Goal: Task Accomplishment & Management: Manage account settings

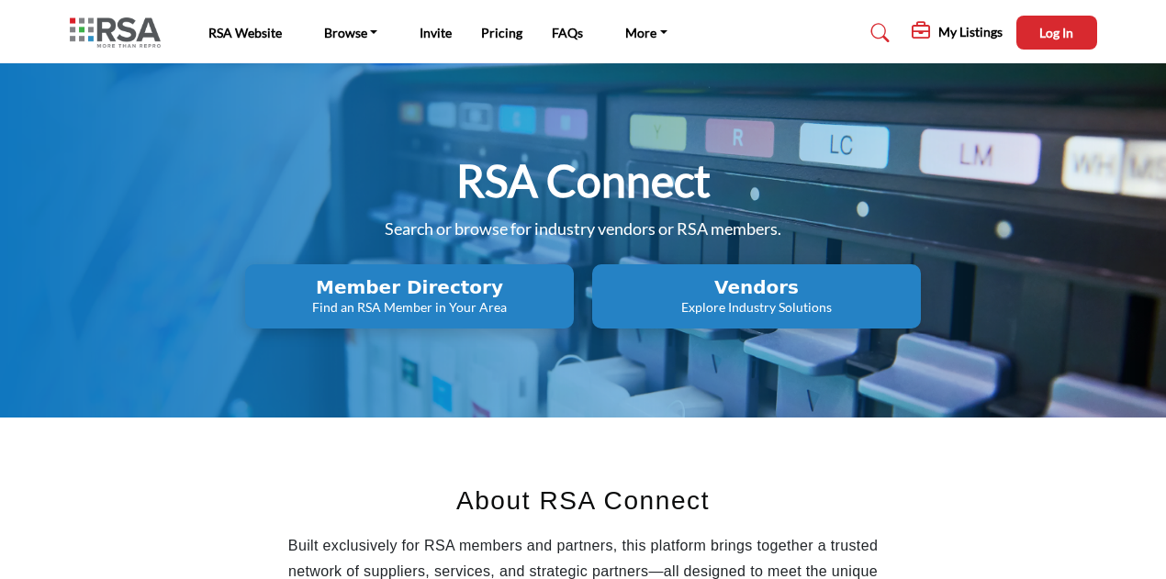
click at [568, 305] on p "Explore Industry Solutions" at bounding box center [410, 307] width 318 height 18
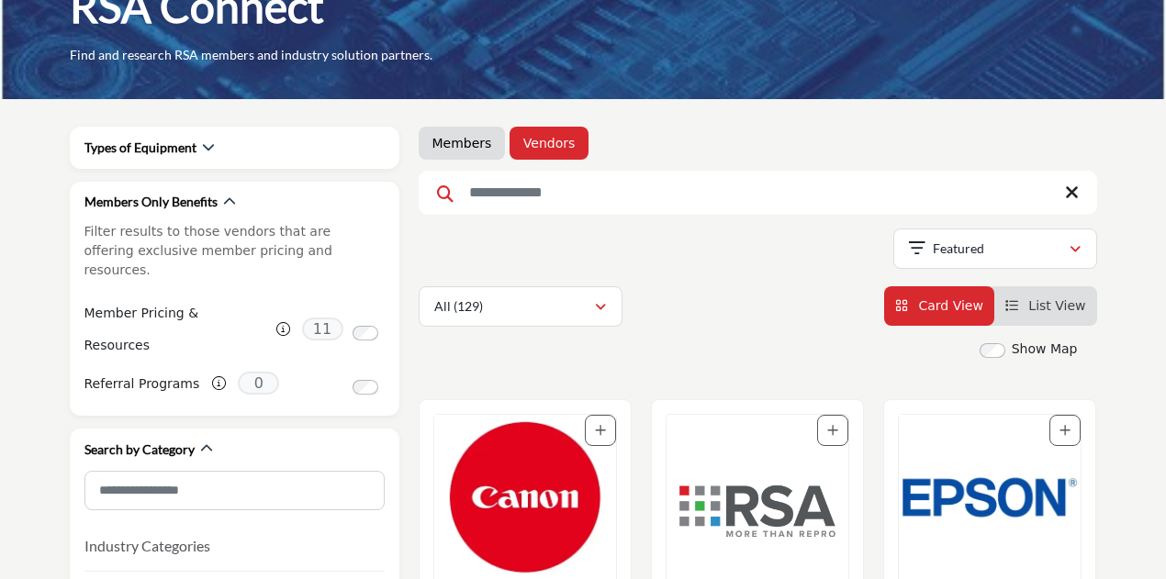
scroll to position [275, 0]
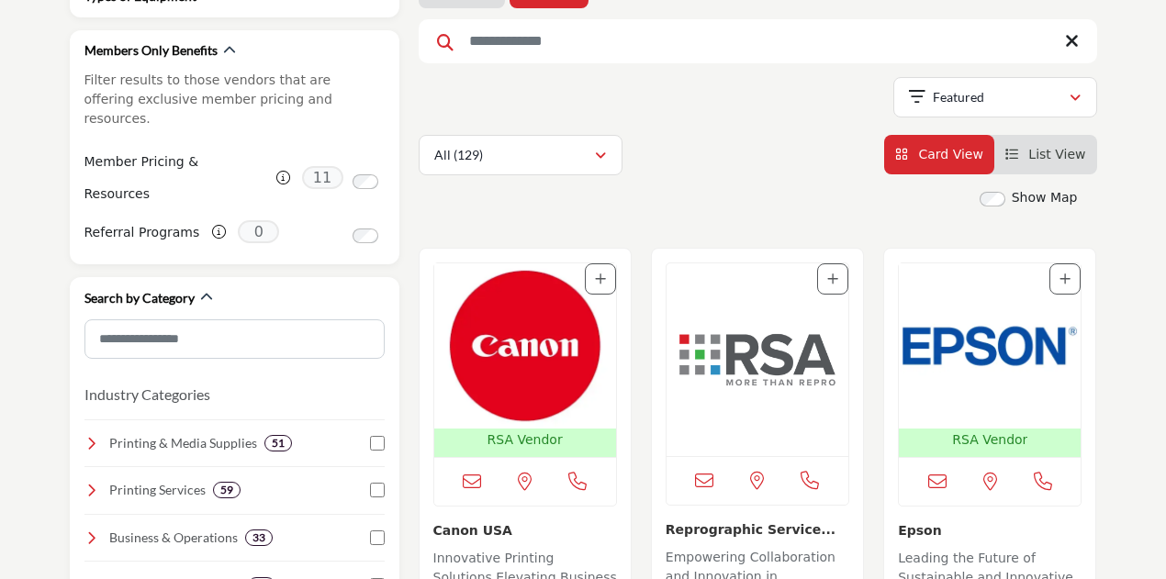
click at [544, 343] on img "Open Listing in new tab" at bounding box center [525, 346] width 182 height 165
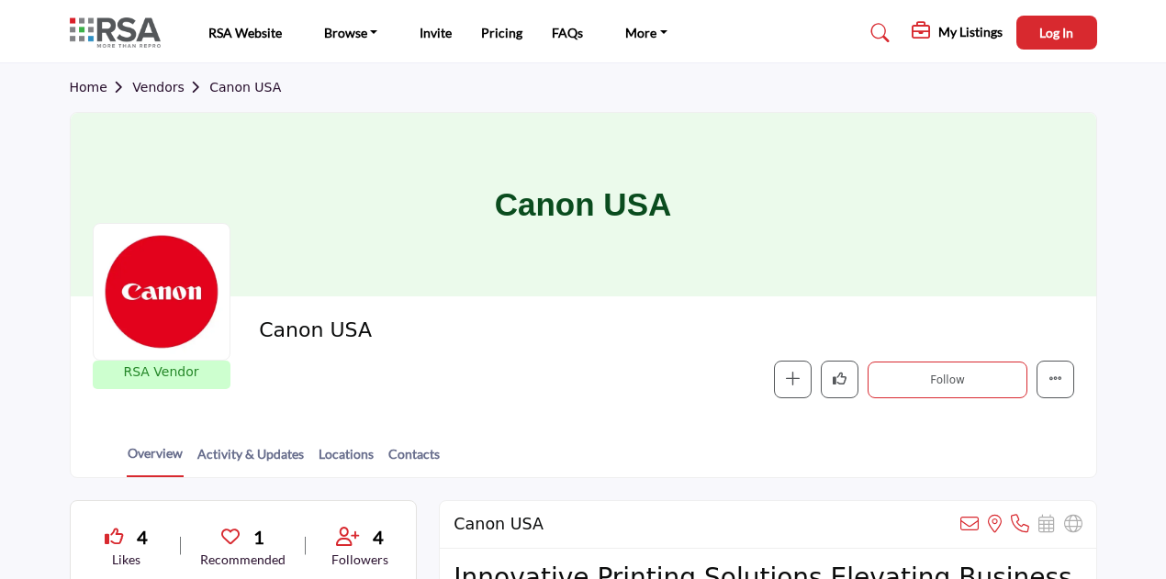
click at [1133, 433] on section "Home Vendors Canon USA Canon USA RSA Vendor RSA Vendors are businesses that hav…" at bounding box center [583, 270] width 1166 height 415
click at [1043, 39] on span "Log In" at bounding box center [1056, 33] width 34 height 16
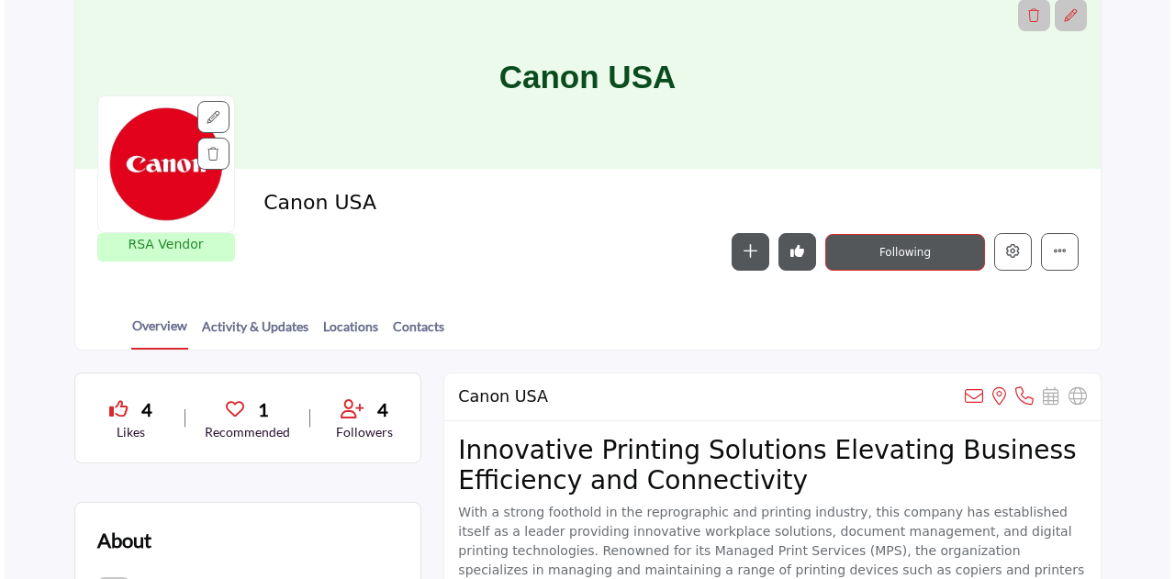
scroll to position [184, 0]
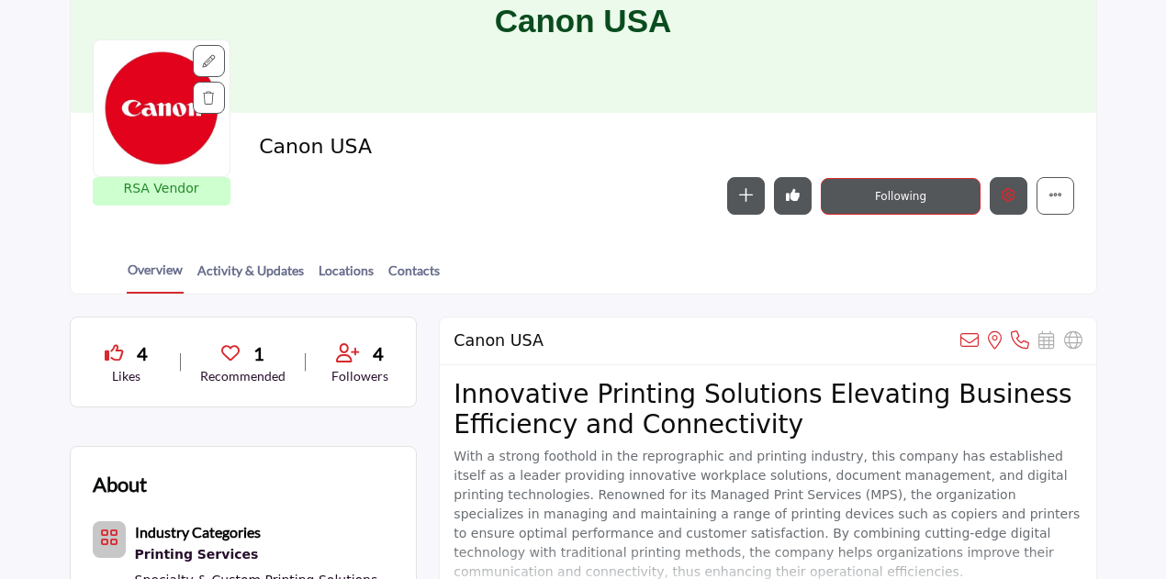
click at [1003, 191] on icon "Edit company" at bounding box center [1009, 195] width 14 height 14
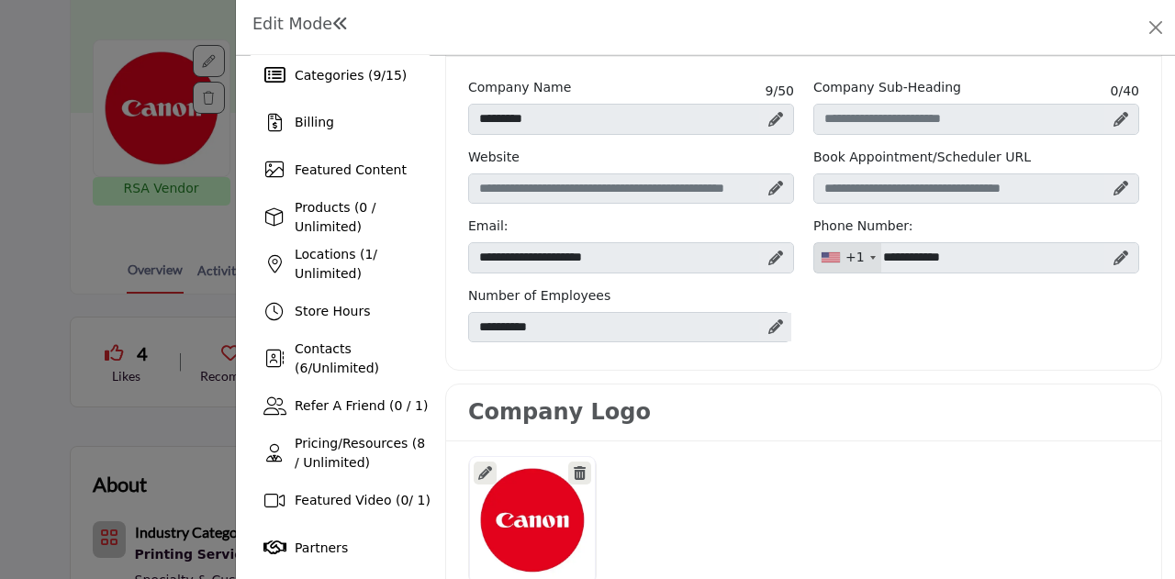
scroll to position [92, 0]
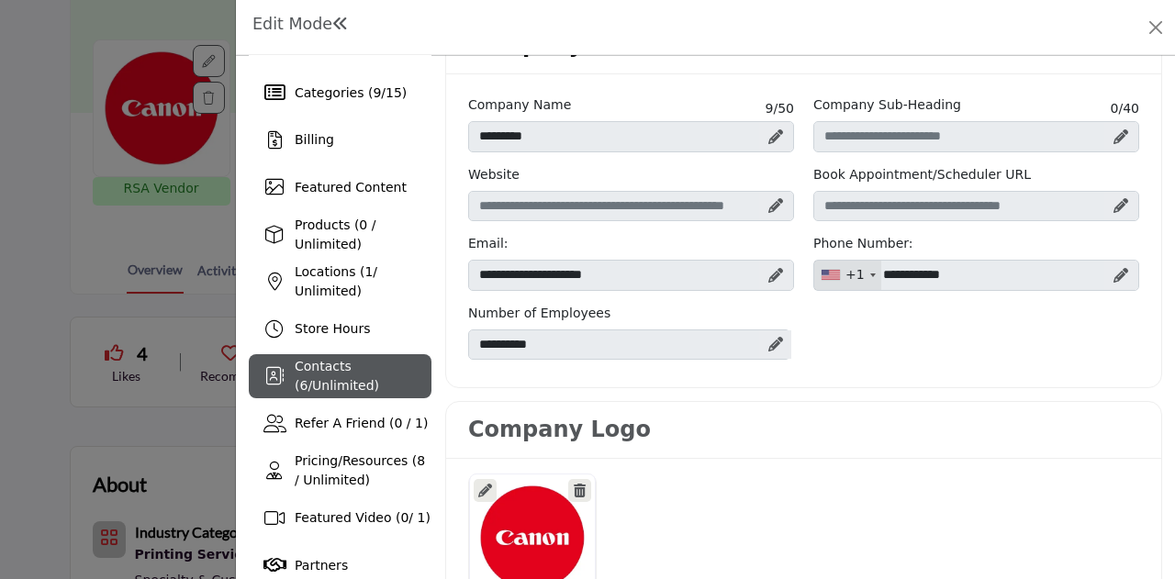
click at [326, 382] on span "Contacts ( 6 / Unlimited )" at bounding box center [337, 376] width 84 height 34
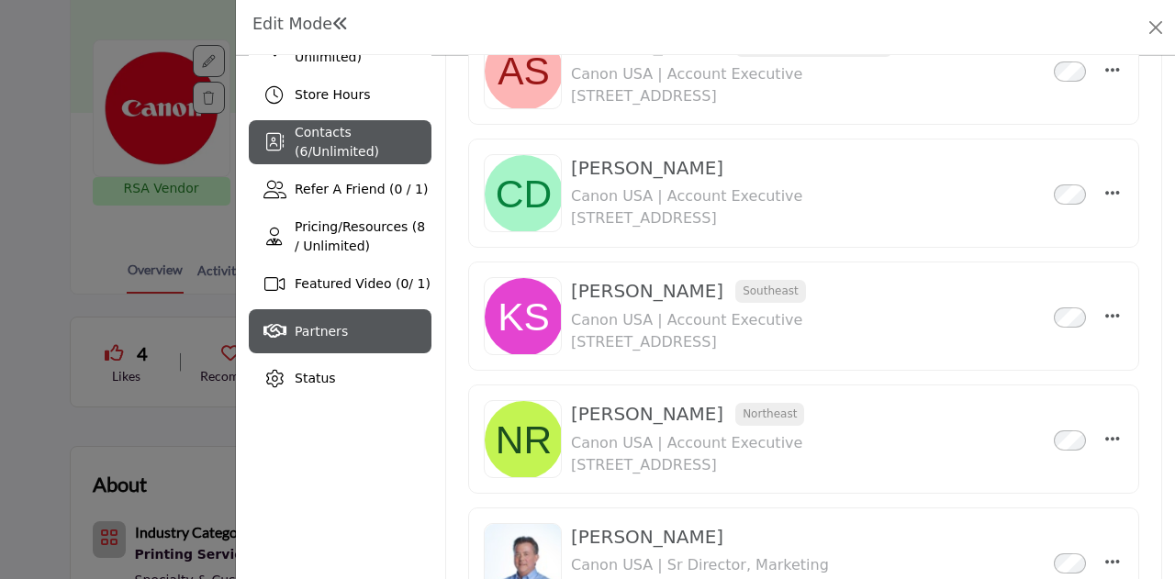
scroll to position [367, 0]
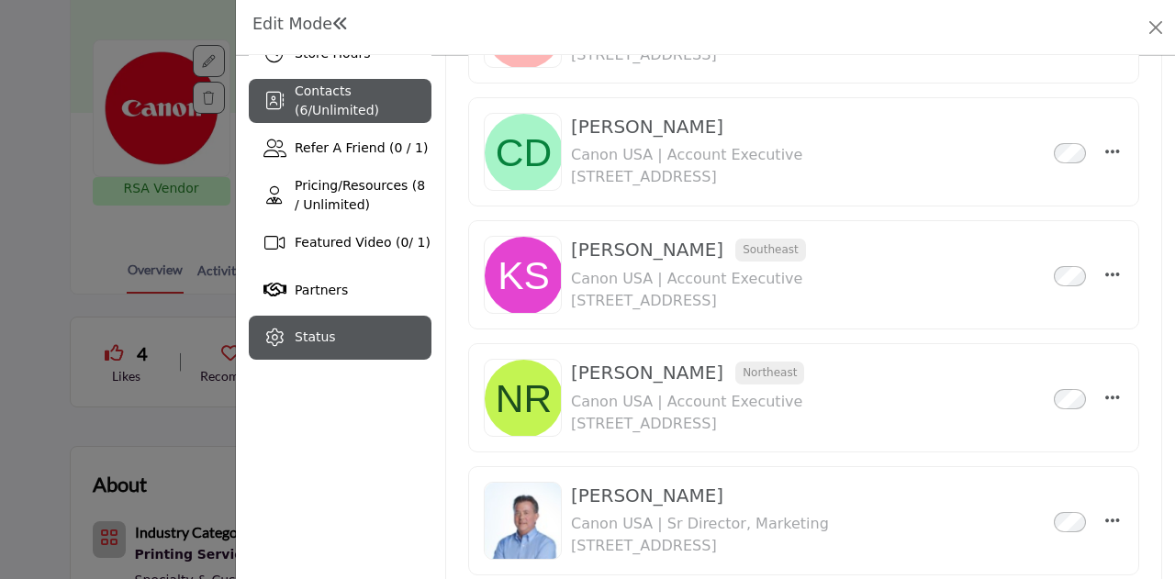
click at [327, 344] on span "Status" at bounding box center [315, 337] width 41 height 15
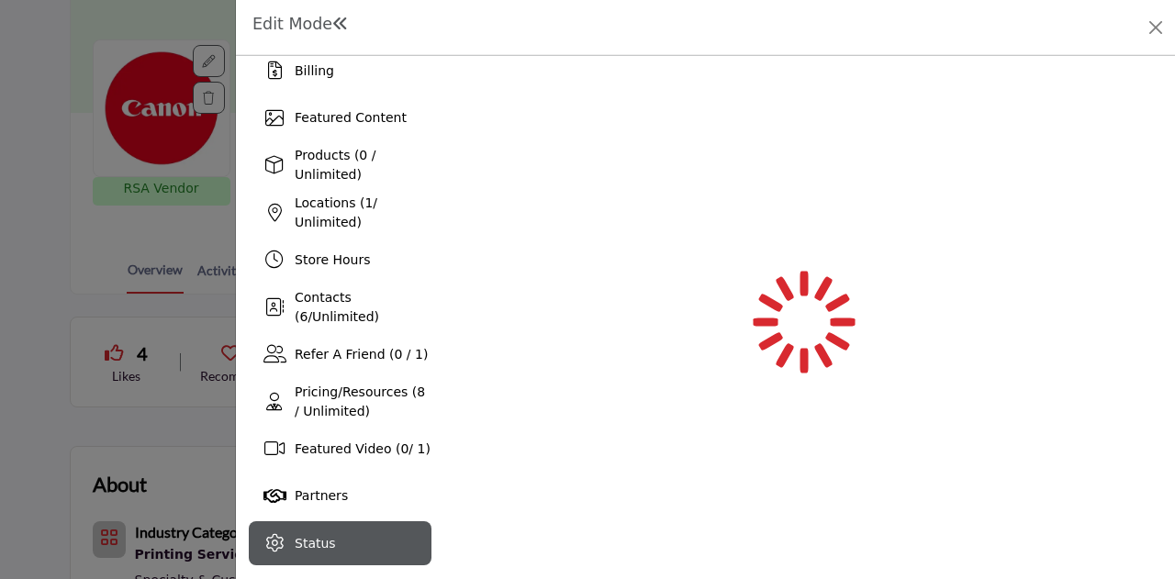
scroll to position [161, 0]
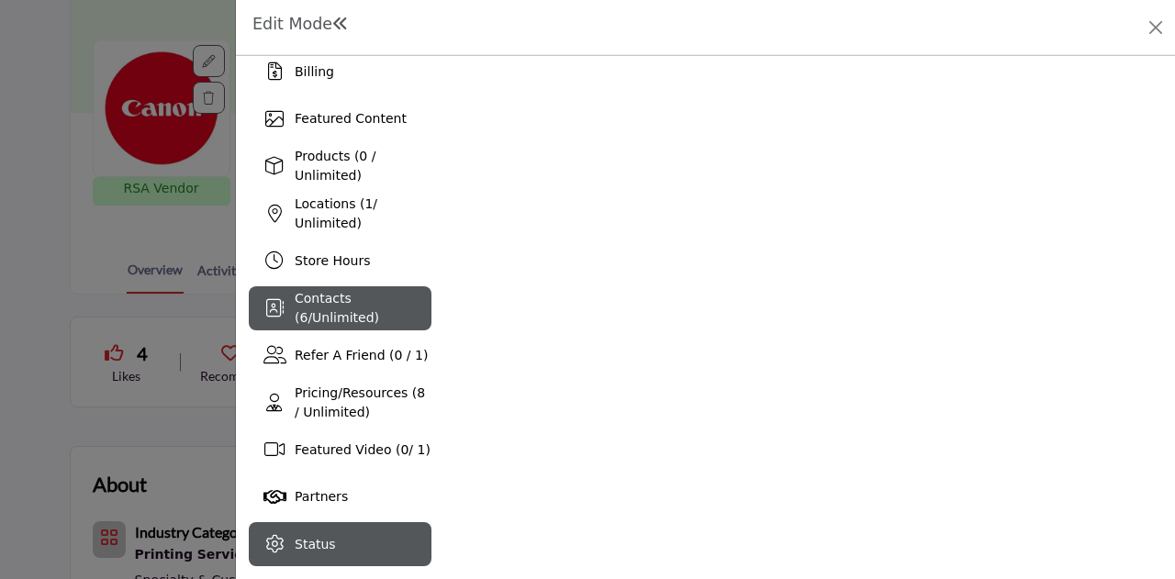
click at [343, 308] on span "Contacts ( 6 / Unlimited )" at bounding box center [337, 308] width 84 height 34
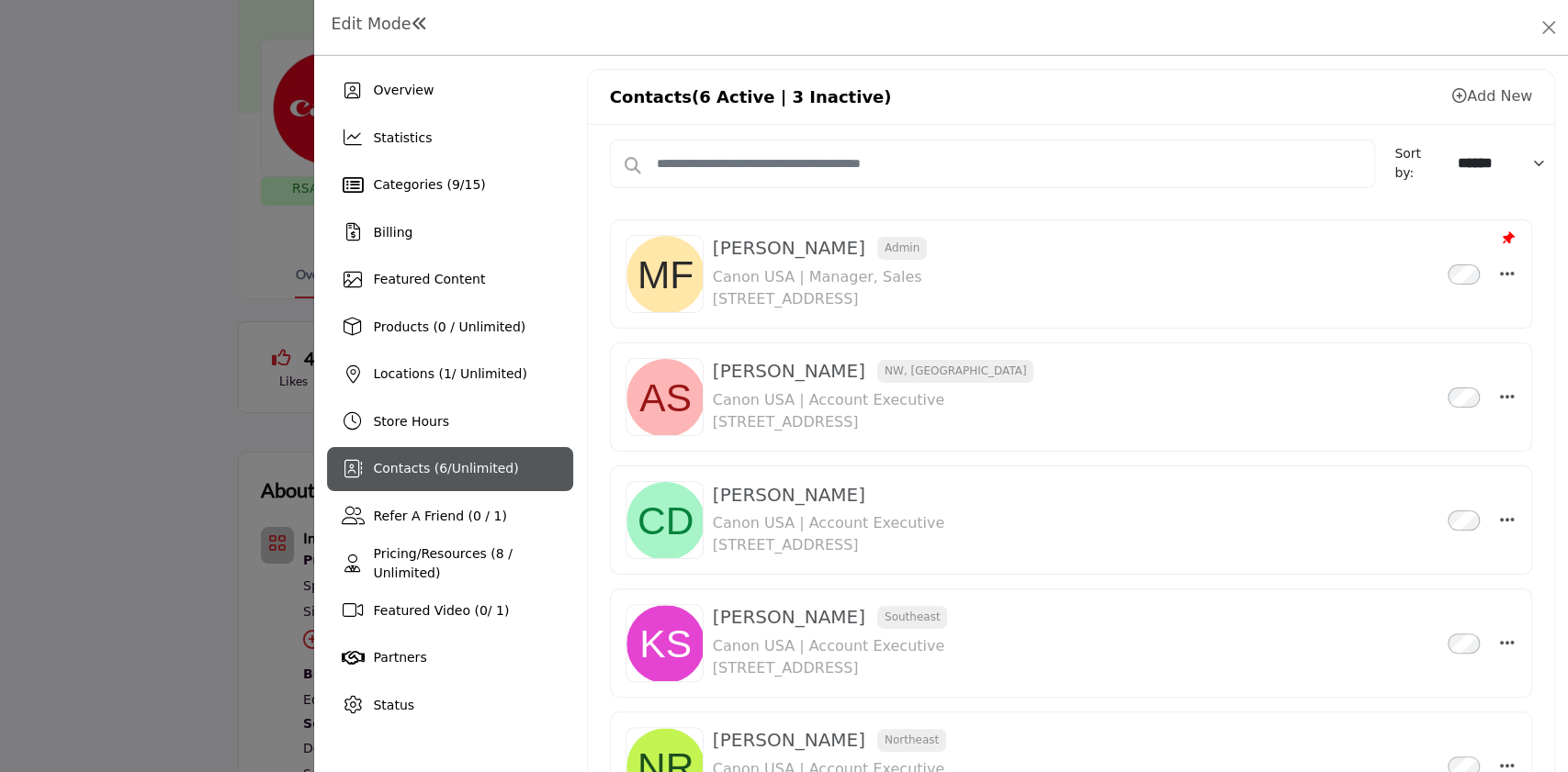
click at [398, 35] on div "Edit Mode" at bounding box center [379, 28] width 105 height 26
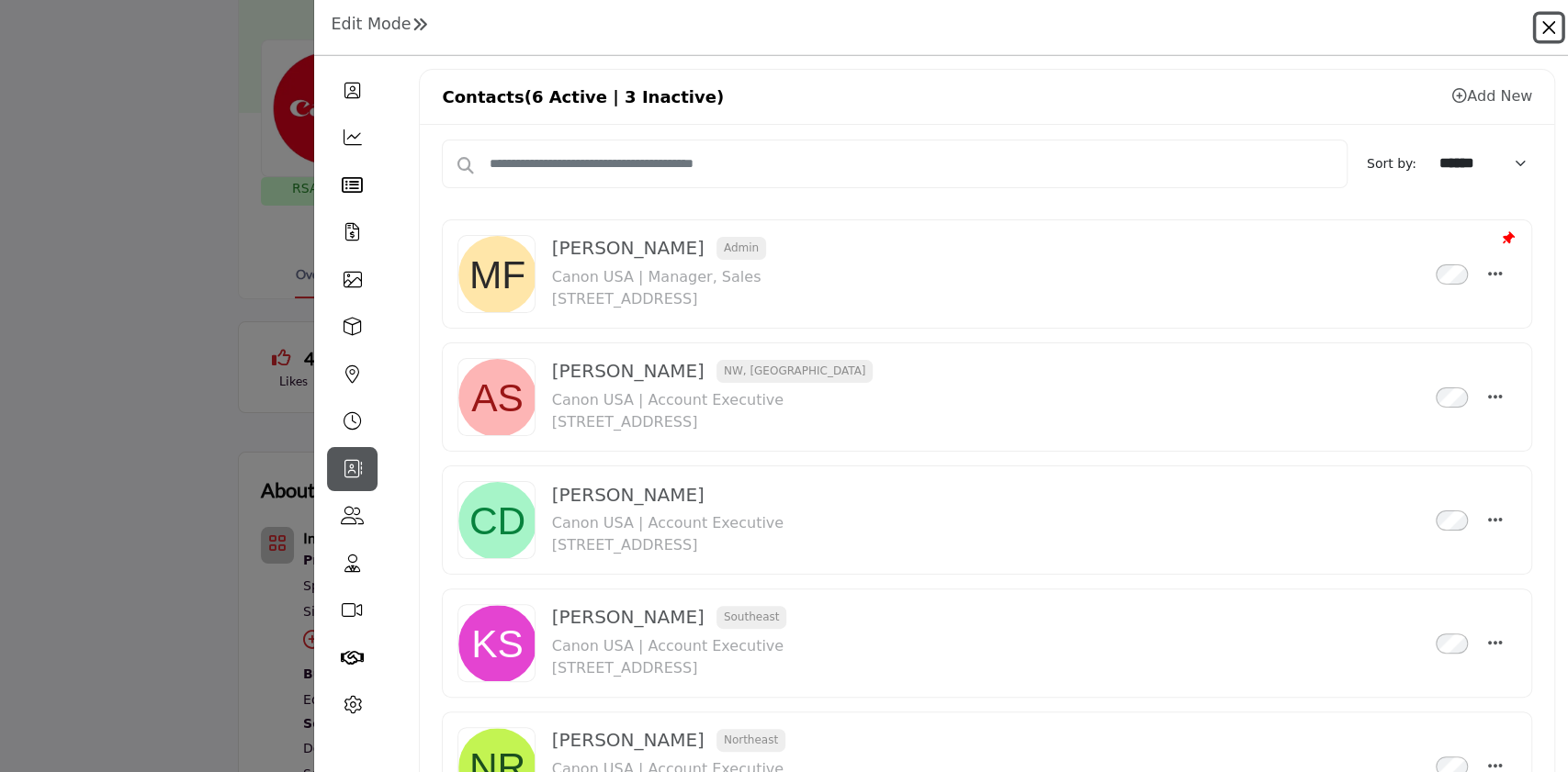
drag, startPoint x: 1550, startPoint y: 27, endPoint x: 1530, endPoint y: 46, distance: 27.9
click at [1174, 26] on button "Close" at bounding box center [1548, 28] width 26 height 26
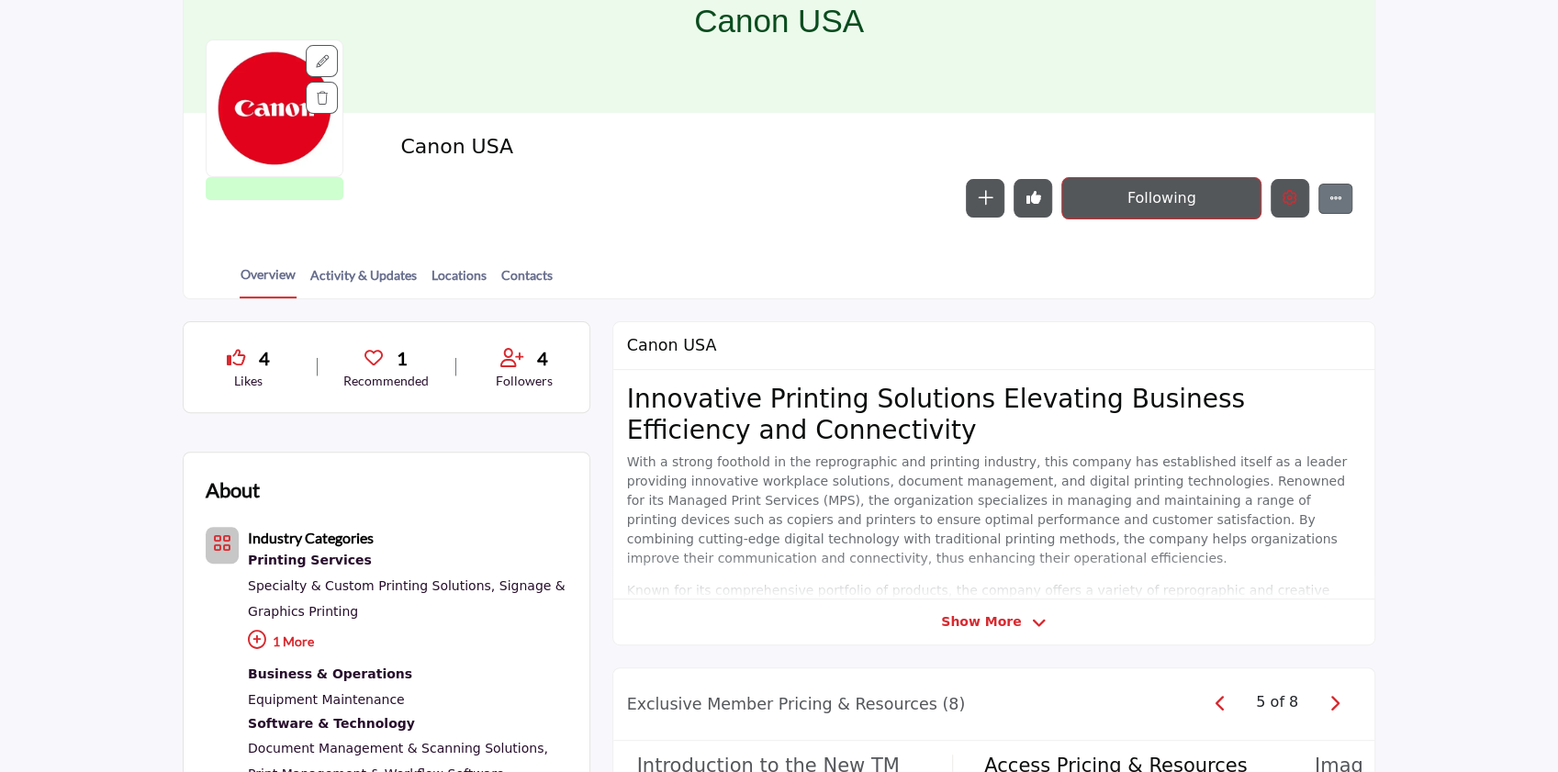
click at [1174, 198] on icon "Edit company" at bounding box center [1290, 197] width 15 height 15
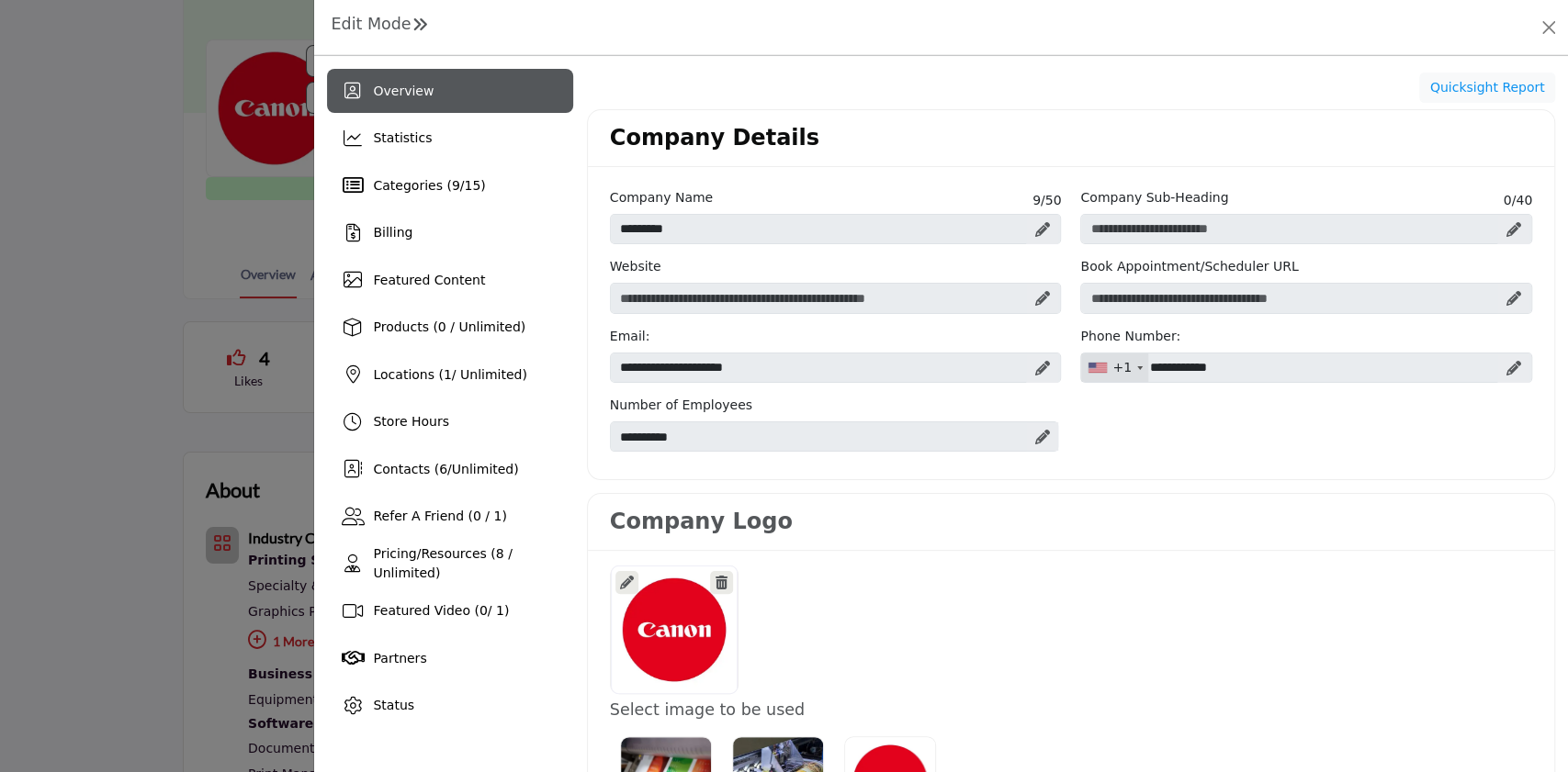
click at [376, 26] on h1 "Edit Mode" at bounding box center [379, 24] width 96 height 19
click at [342, 17] on h1 "Edit Mode" at bounding box center [379, 24] width 96 height 19
click at [383, 17] on h1 "Edit Mode" at bounding box center [379, 24] width 96 height 19
click at [386, 21] on h1 "Edit Mode" at bounding box center [379, 24] width 96 height 19
click at [1174, 31] on button "Close" at bounding box center [1548, 28] width 26 height 26
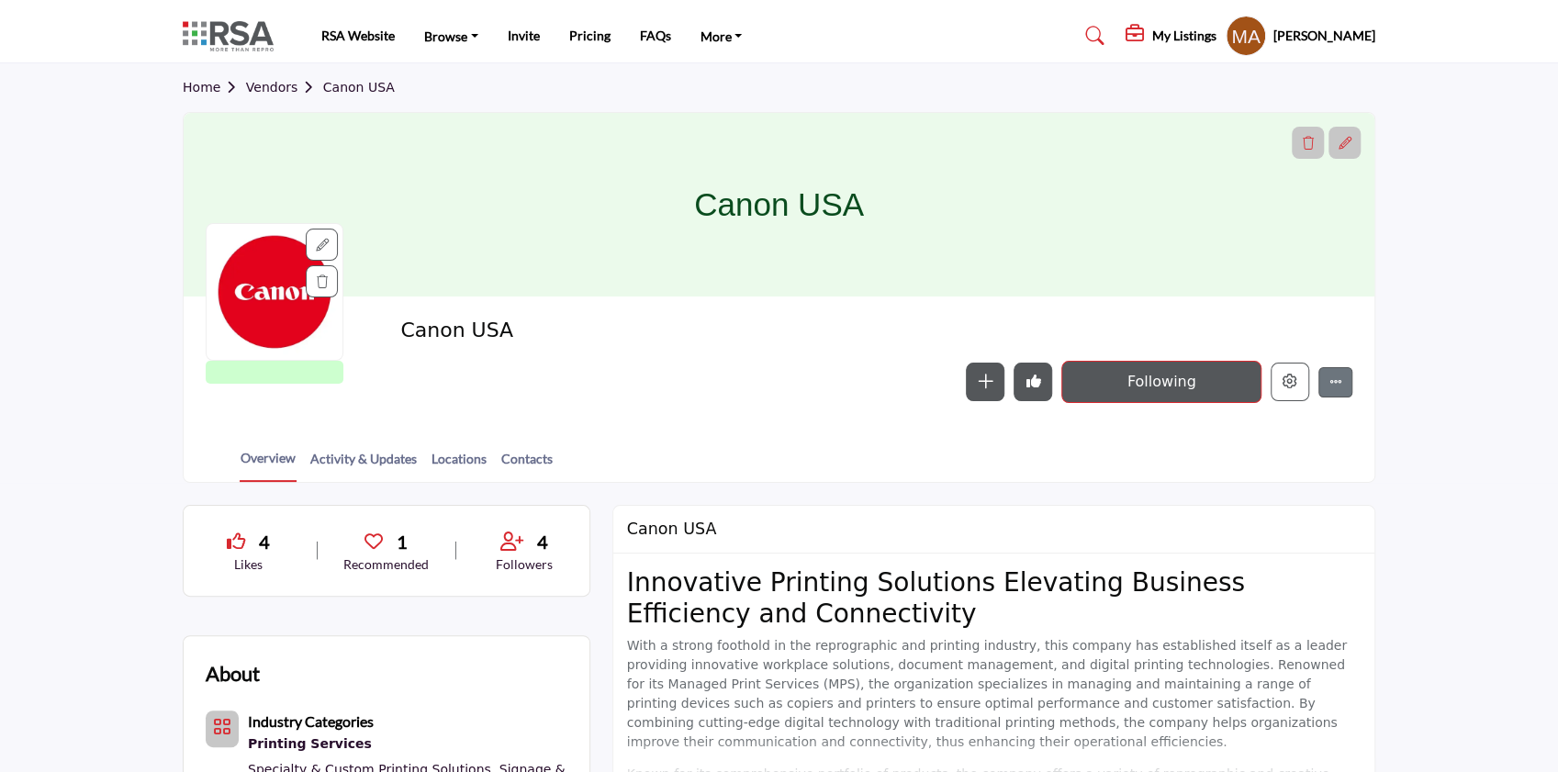
click at [1174, 33] on h5 "Mary Beth Armbruster" at bounding box center [1325, 36] width 102 height 18
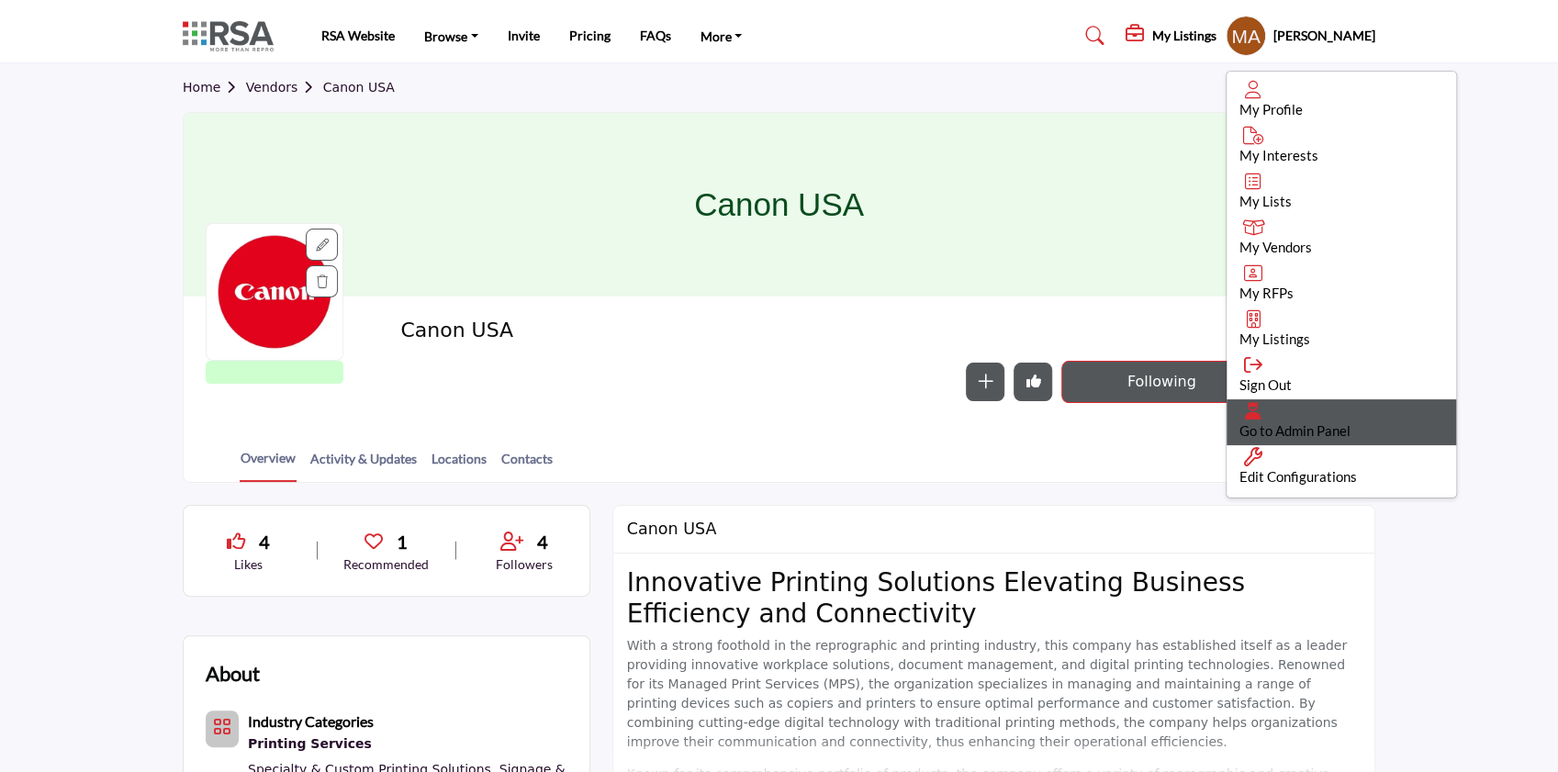
click at [1174, 417] on div "Go to Admin Panel" at bounding box center [1342, 422] width 230 height 46
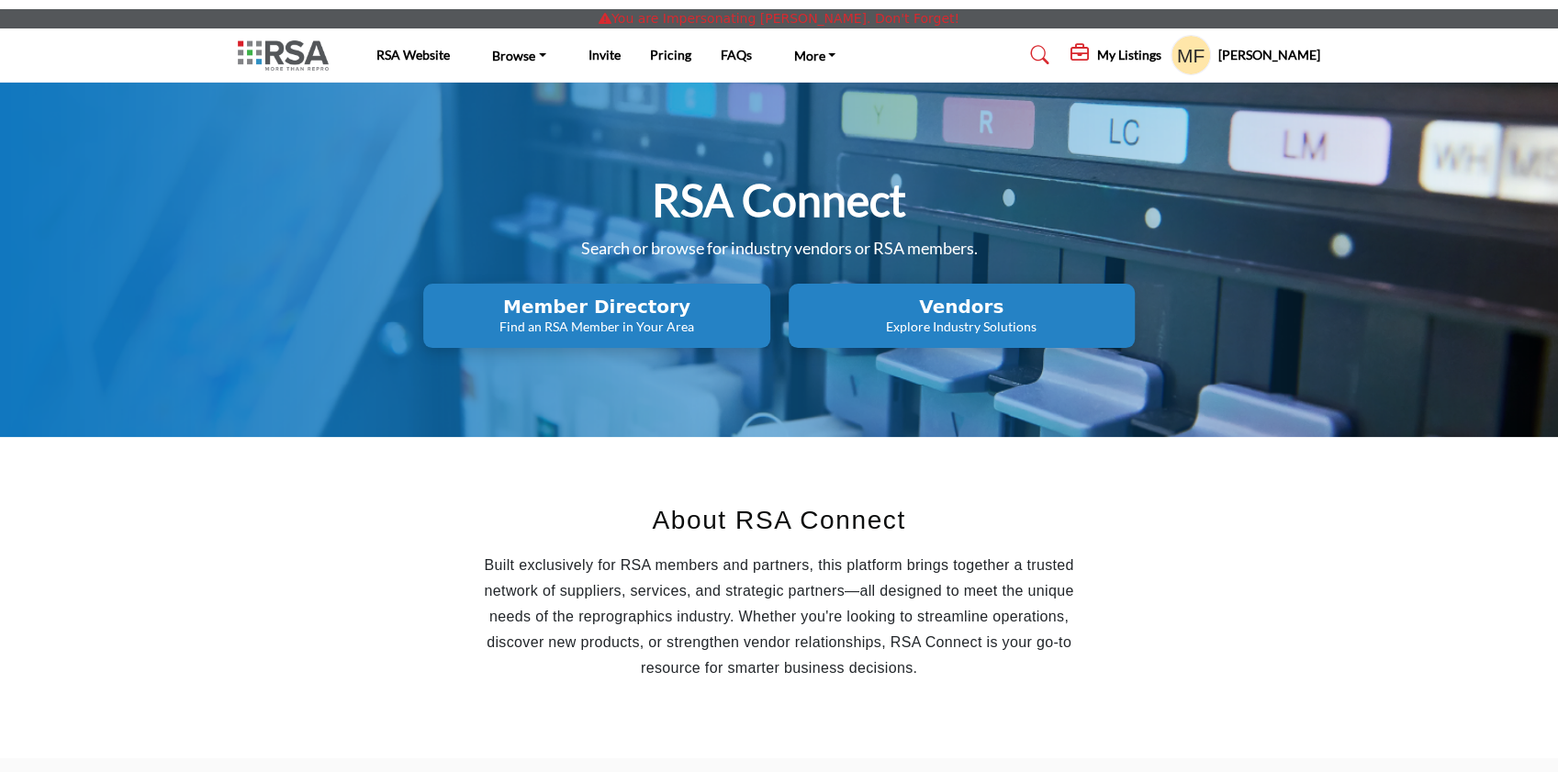
click at [764, 309] on h2 "Vendors" at bounding box center [596, 307] width 335 height 22
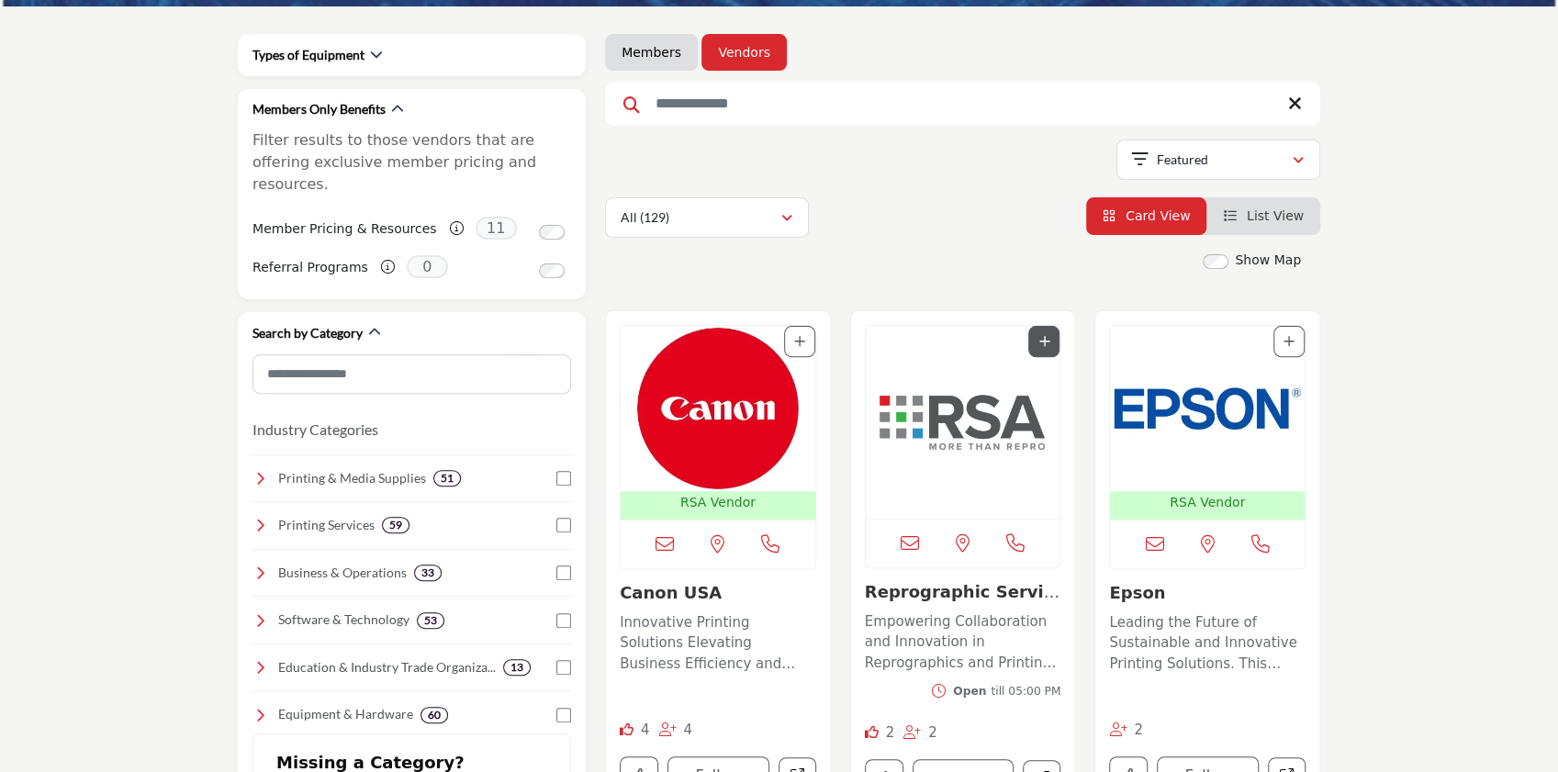
scroll to position [367, 0]
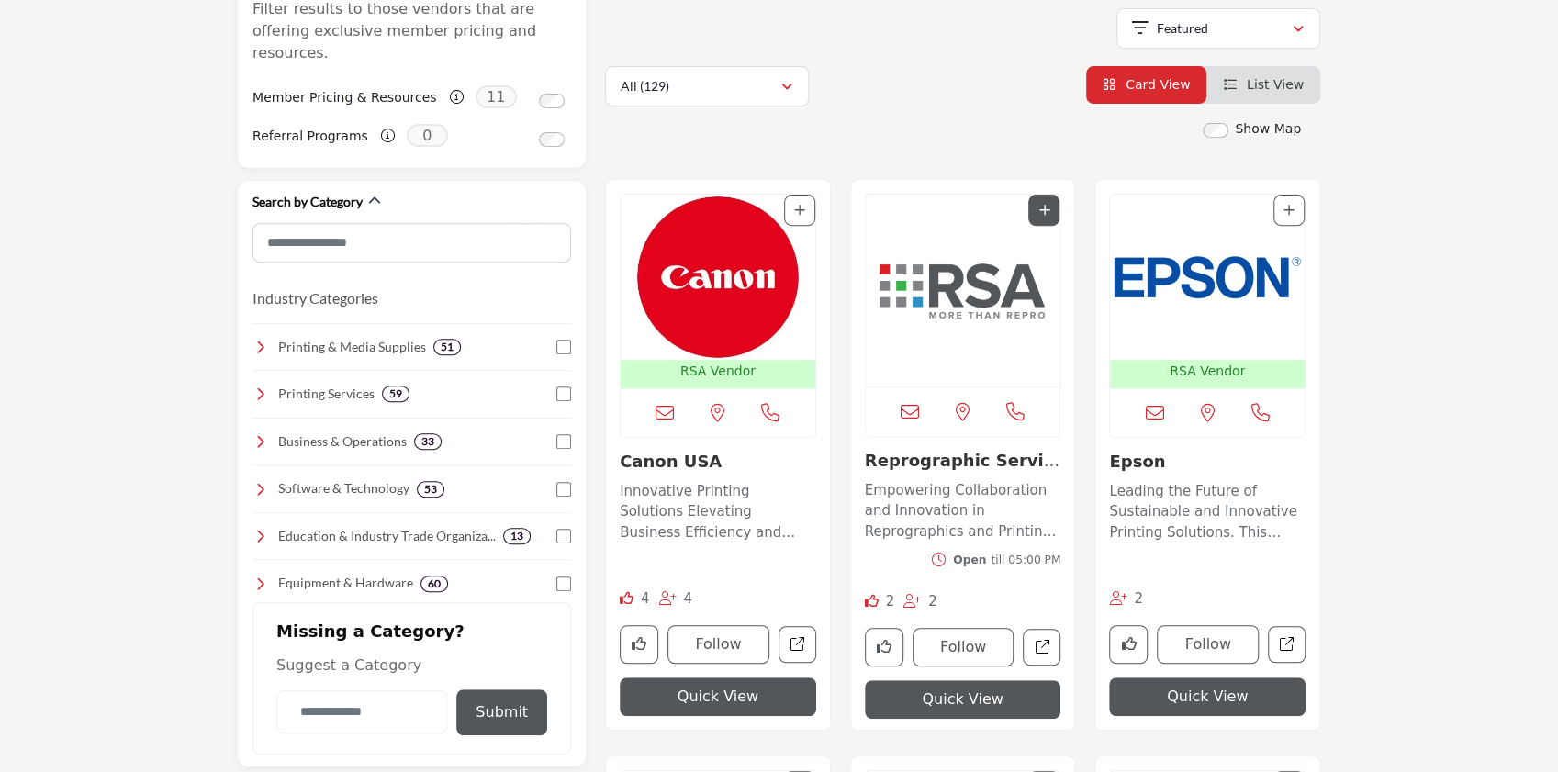
click at [744, 293] on img "Open Listing in new tab" at bounding box center [718, 277] width 195 height 165
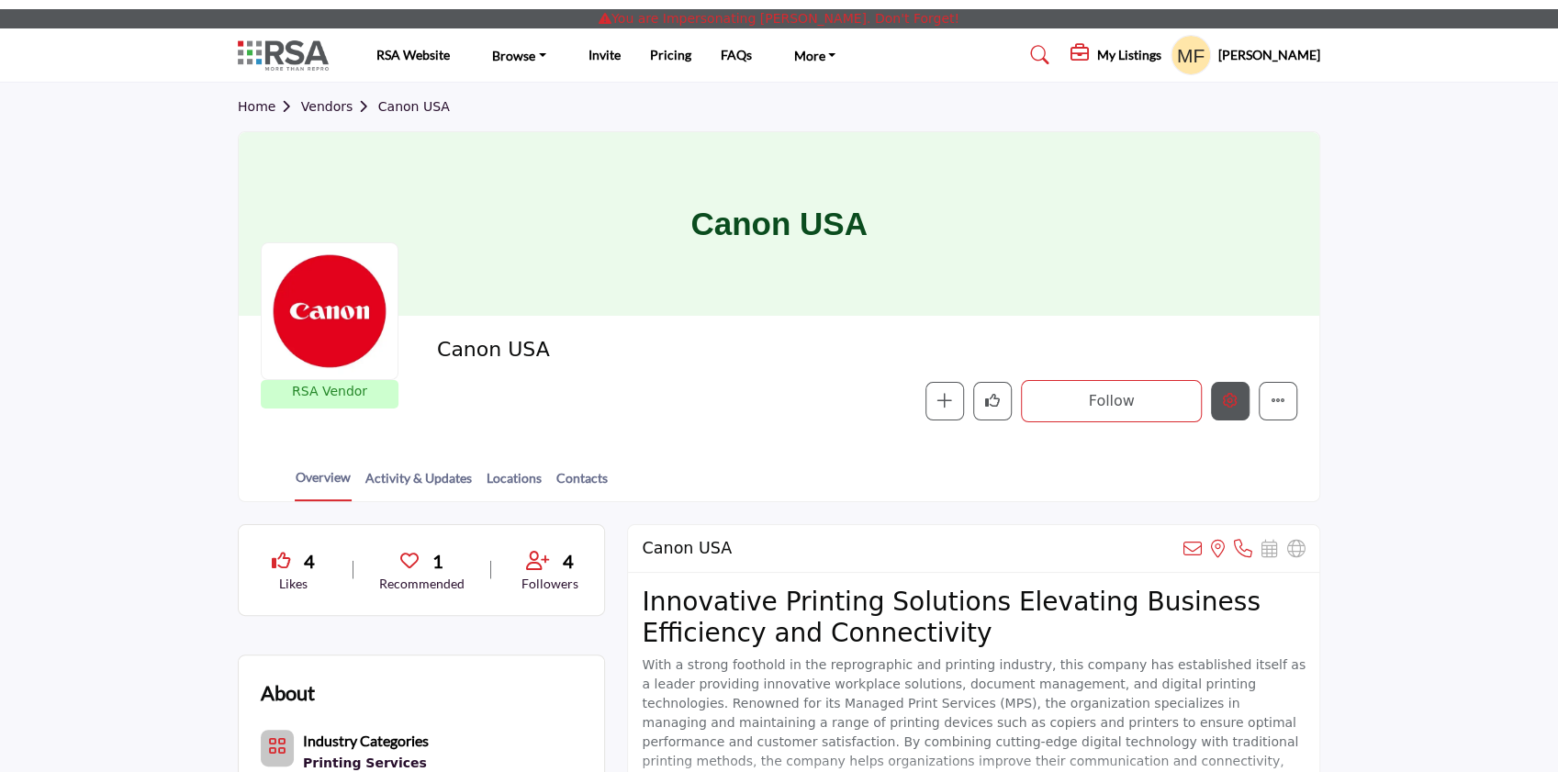
click at [1230, 402] on icon "Edit company" at bounding box center [1230, 400] width 15 height 15
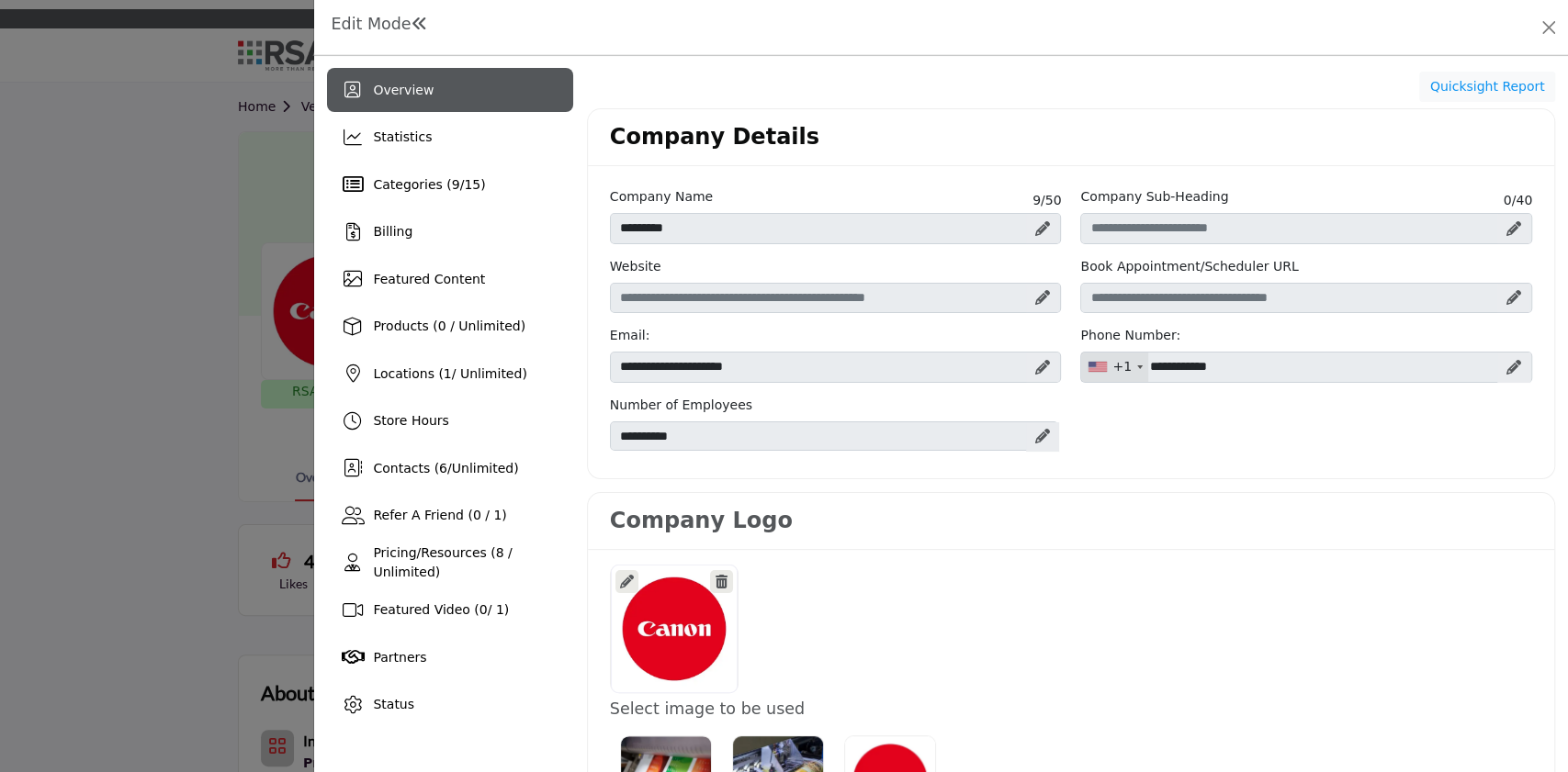
drag, startPoint x: 437, startPoint y: 455, endPoint x: 492, endPoint y: 444, distance: 56.4
click at [438, 455] on div "Contacts ( 6 / Unlimited )" at bounding box center [449, 468] width 245 height 44
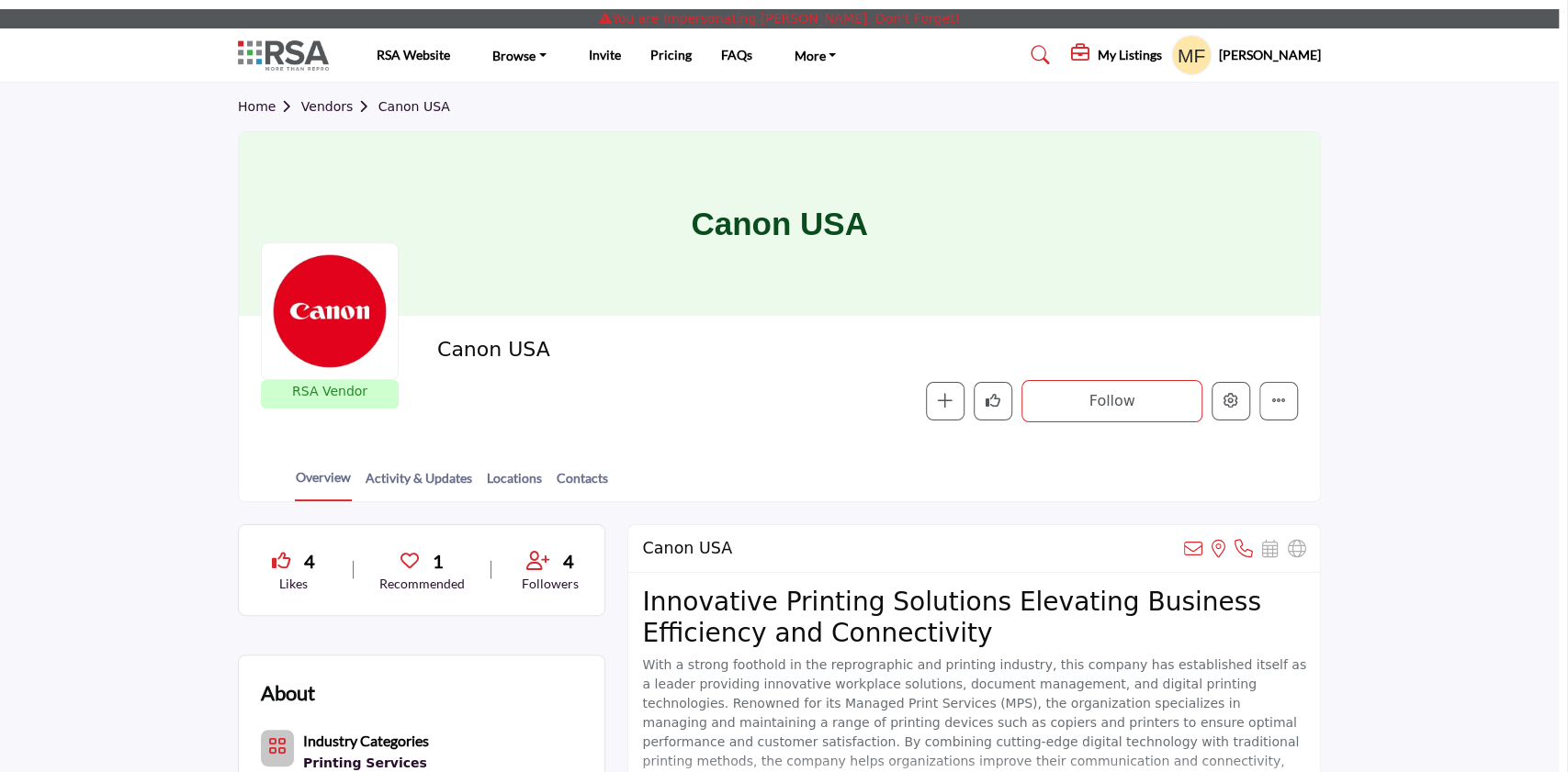
click at [151, 118] on div at bounding box center [784, 386] width 1568 height 772
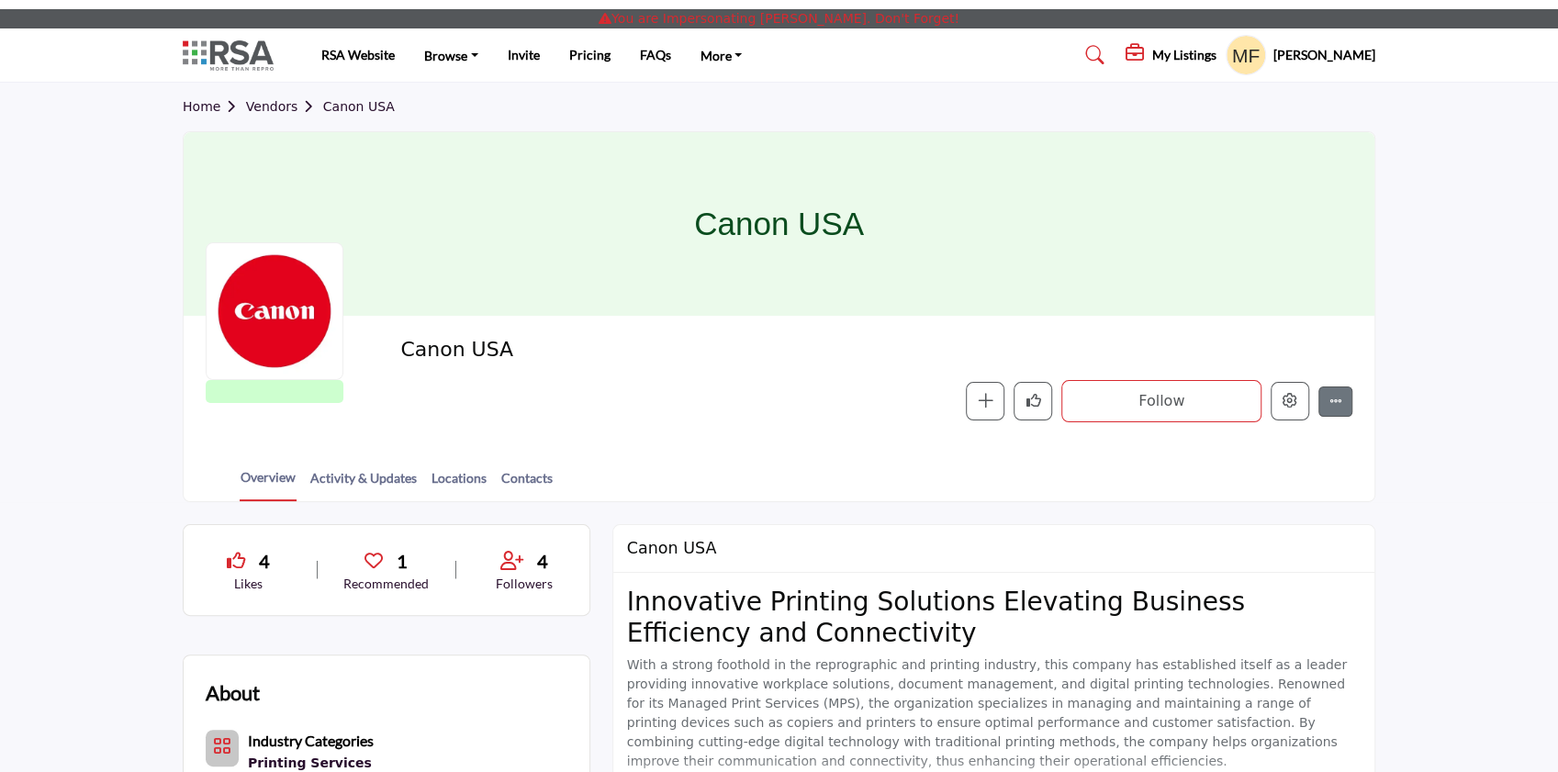
click at [1339, 57] on h5 "[PERSON_NAME]" at bounding box center [1325, 55] width 102 height 18
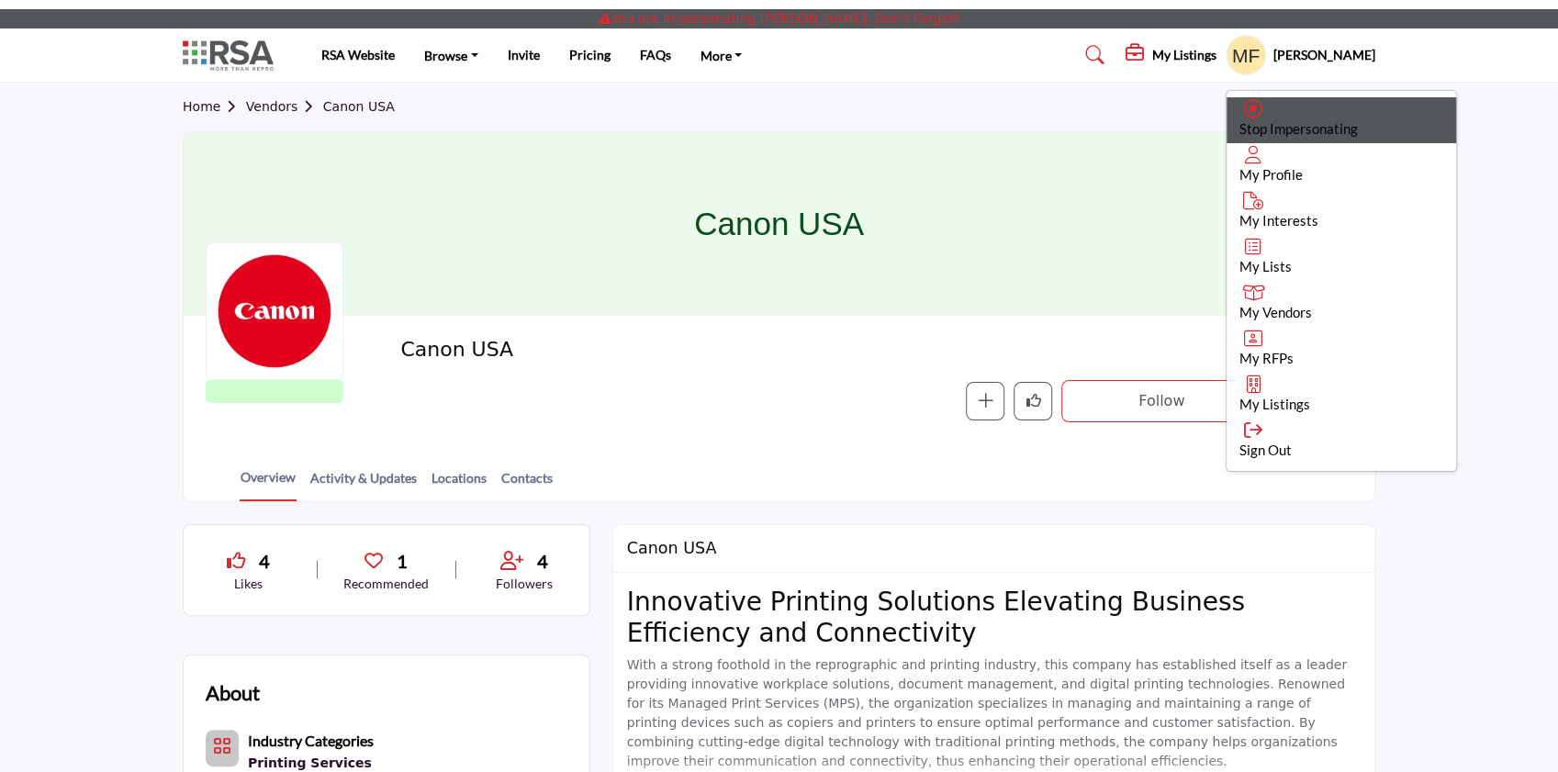
click at [1339, 115] on div "Stop Impersonating" at bounding box center [1342, 120] width 230 height 46
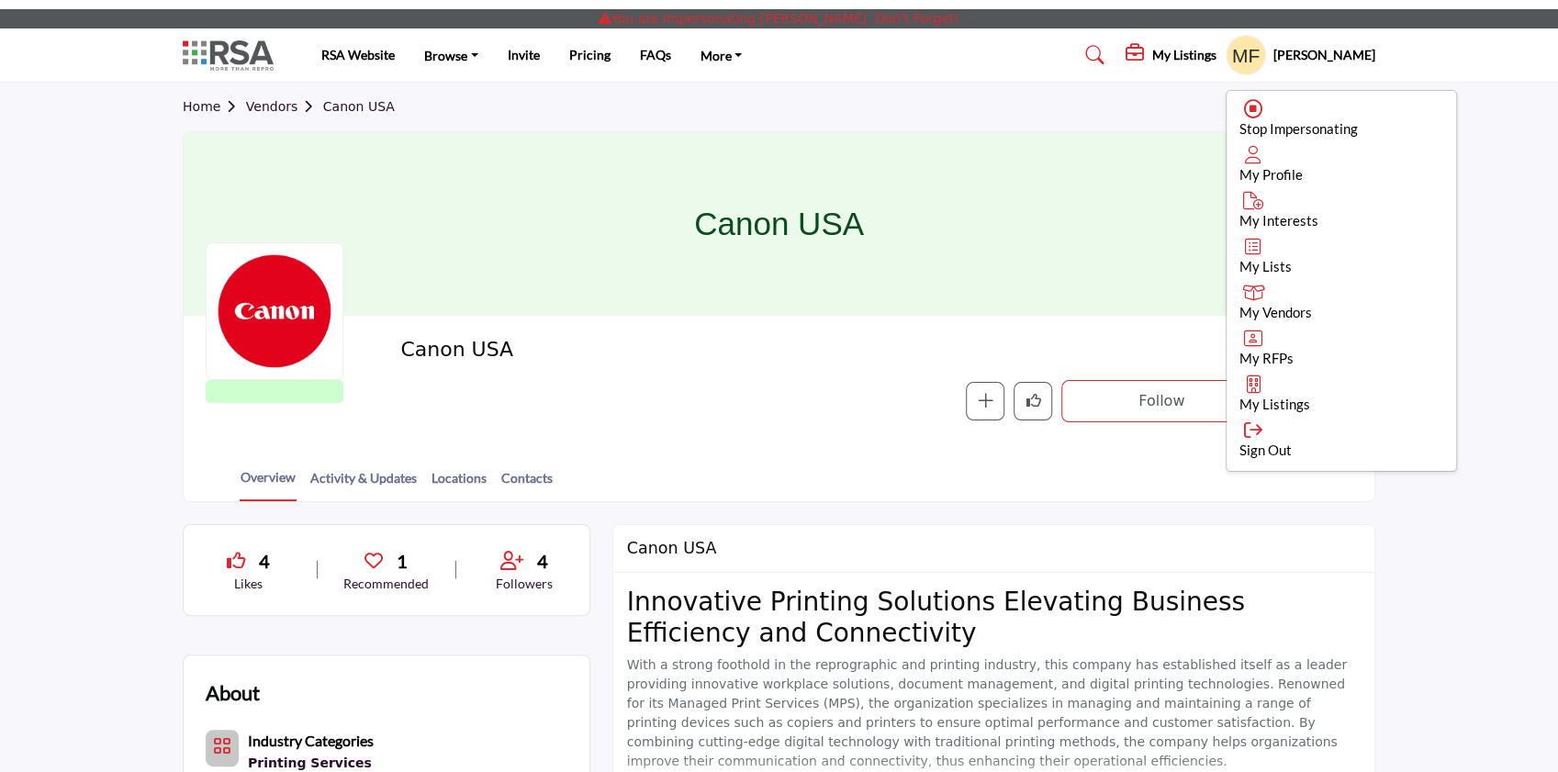
click at [1282, 108] on div "Home Vendors Canon USA" at bounding box center [779, 107] width 1193 height 49
